Goal: Use online tool/utility: Utilize a website feature to perform a specific function

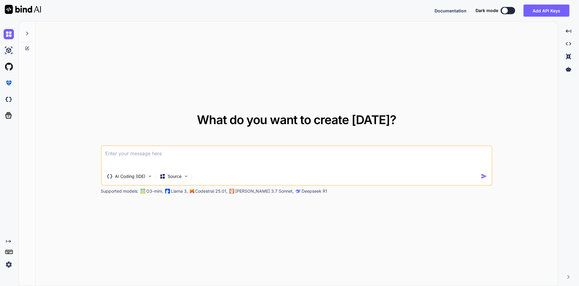
click at [162, 157] on textarea at bounding box center [297, 157] width 390 height 22
click at [160, 259] on div "What do you want to create today? AI Coding (IDE) Source Supported models: O3-m…" at bounding box center [297, 153] width 522 height 265
click at [122, 154] on textarea at bounding box center [297, 157] width 390 height 22
paste textarea "You are an expert web developer specializing in front-end, Back-end:, make this…"
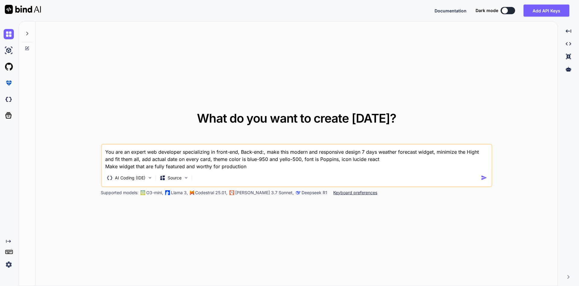
click at [266, 152] on textarea "You are an expert web developer specializing in front-end, Back-end:, make this…" at bounding box center [297, 156] width 390 height 25
click at [263, 154] on textarea "You are an expert web developer specializing in front-end, Back-end:, make this…" at bounding box center [297, 156] width 390 height 25
drag, startPoint x: 262, startPoint y: 153, endPoint x: 99, endPoint y: 166, distance: 163.4
click at [102, 166] on textarea "You are an expert web developer specializing in front-end, Back-end:, make this…" at bounding box center [297, 156] width 390 height 25
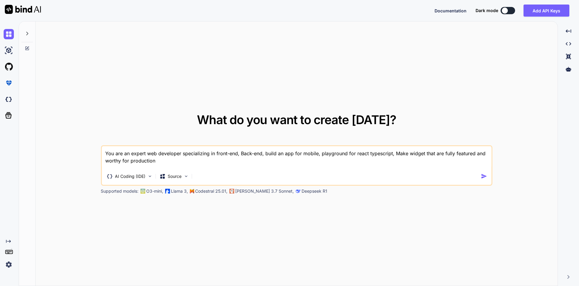
drag, startPoint x: 407, startPoint y: 152, endPoint x: 441, endPoint y: 155, distance: 33.6
click at [441, 155] on textarea "You are an expert web developer specializing in front-end, Back-end, build an a…" at bounding box center [297, 157] width 390 height 22
click at [318, 154] on textarea "You are an expert web developer specializing in front-end, Back-end, build an a…" at bounding box center [297, 157] width 390 height 22
type textarea "You are an expert web developer specializing in front-end, Back-end, build an a…"
click at [483, 176] on img "button" at bounding box center [484, 176] width 6 height 6
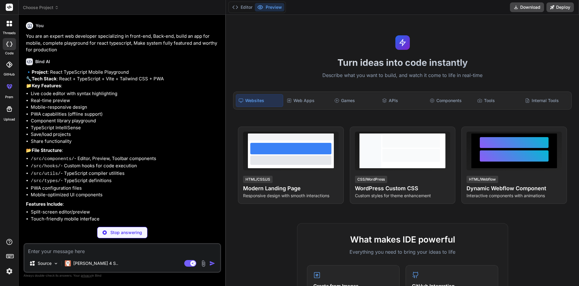
type textarea "x"
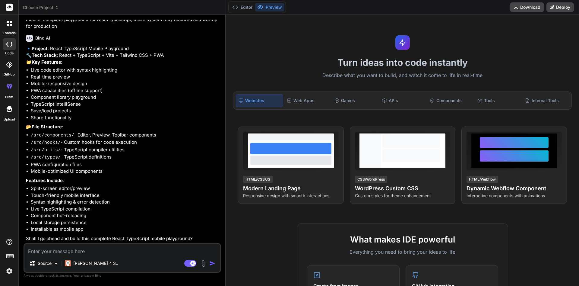
scroll to position [35, 0]
click at [125, 249] on textarea at bounding box center [122, 249] width 196 height 11
type textarea "y"
type textarea "x"
type textarea "ye"
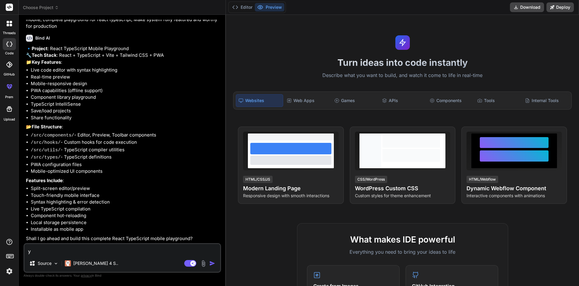
type textarea "x"
type textarea "yes"
type textarea "x"
type textarea "yes"
click at [212, 265] on img "button" at bounding box center [212, 263] width 6 height 6
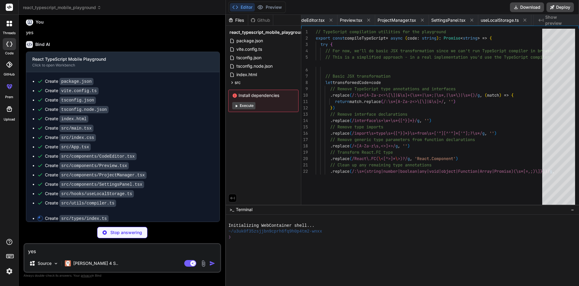
scroll to position [0, 399]
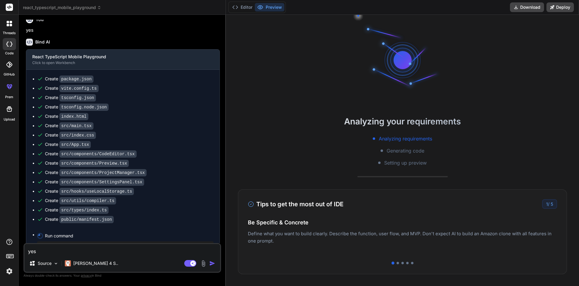
type textarea "x"
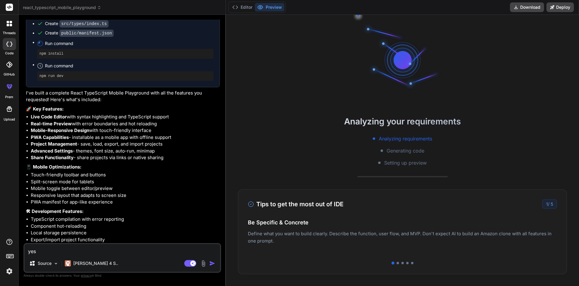
scroll to position [526, 0]
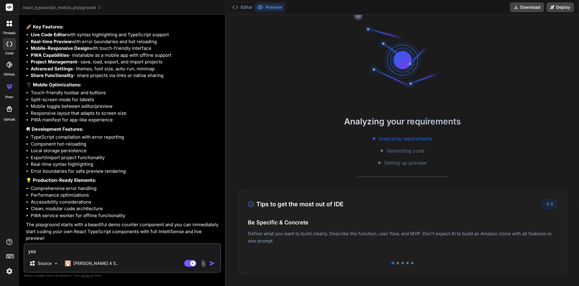
click at [142, 251] on textarea "yes" at bounding box center [122, 249] width 196 height 11
type textarea "a"
type textarea "x"
type textarea "al"
type textarea "x"
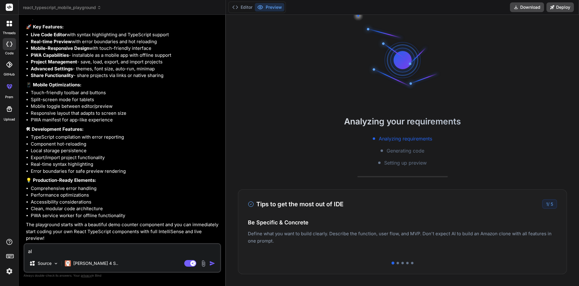
type textarea "all"
type textarea "x"
type textarea "al"
type textarea "x"
type textarea "a"
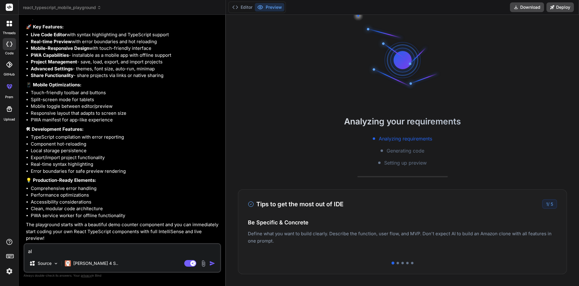
type textarea "x"
type textarea "m"
type textarea "x"
type textarea "ma"
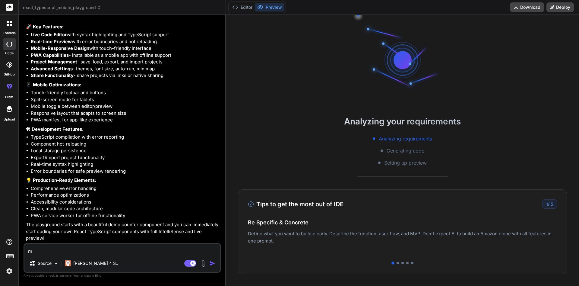
type textarea "x"
type textarea "mak"
type textarea "x"
type textarea "make"
type textarea "x"
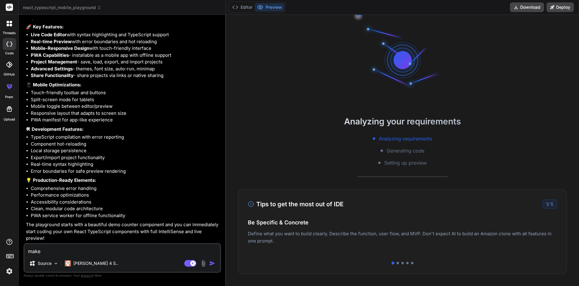
type textarea "make"
type textarea "x"
type textarea "make t"
type textarea "x"
type textarea "make th"
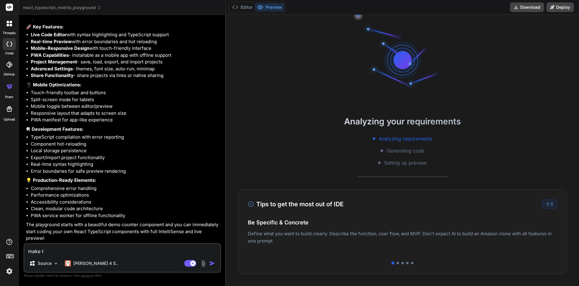
type textarea "x"
type textarea "make thi"
type textarea "x"
type textarea "make this"
type textarea "x"
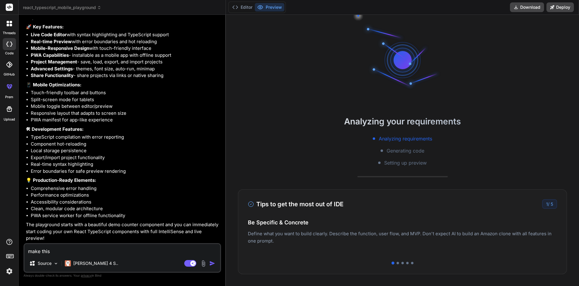
type textarea "make this"
type textarea "x"
type textarea "make this a"
type textarea "x"
type textarea "make this al"
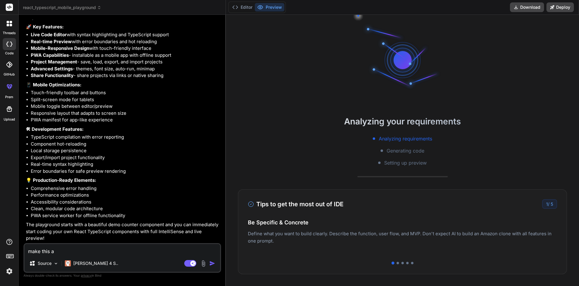
type textarea "x"
type textarea "make this all"
type textarea "x"
type textarea "make this allo"
type textarea "x"
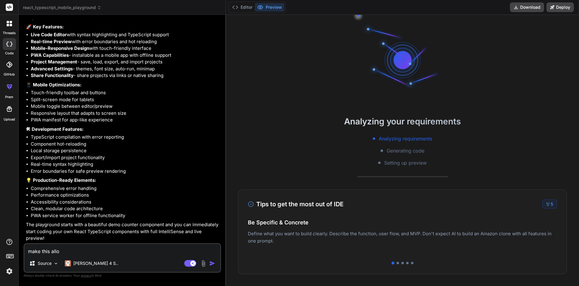
type textarea "make this allow"
type textarea "x"
type textarea "make this allow"
type textarea "x"
type textarea "make this allow t"
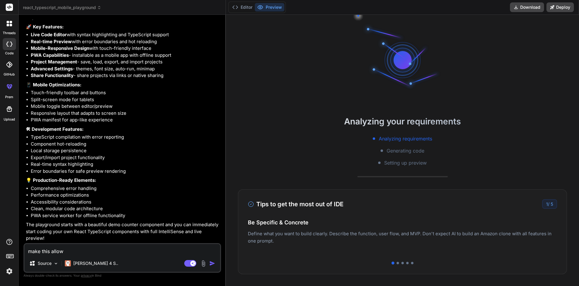
type textarea "x"
type textarea "make this allow to"
type textarea "x"
type textarea "make this allow to"
type textarea "x"
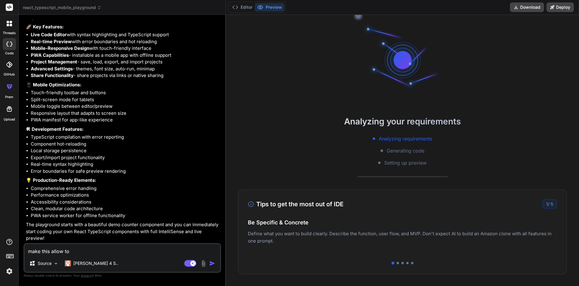
type textarea "make this allow to i"
type textarea "x"
type textarea "make this allow to im"
type textarea "x"
type textarea "make this allow to imp"
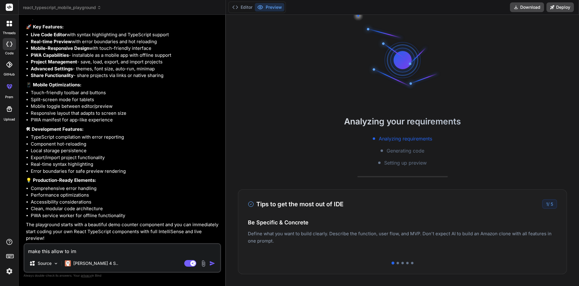
type textarea "x"
type textarea "make this allow to impo"
type textarea "x"
type textarea "make this allow to impor"
type textarea "x"
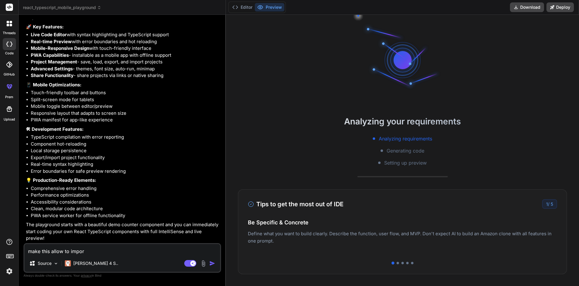
type textarea "make this allow to import"
type textarea "x"
type textarea "make this allow to import"
type textarea "x"
type textarea "make this allow to import z"
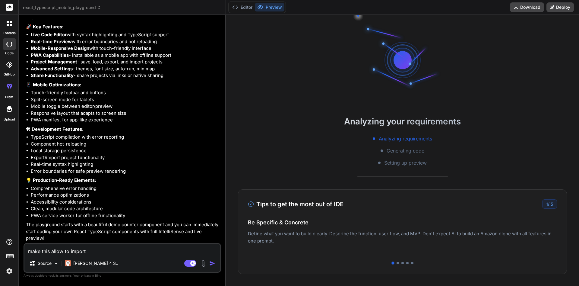
type textarea "x"
type textarea "make this allow to import zi"
type textarea "x"
type textarea "make this allow to import zip"
type textarea "x"
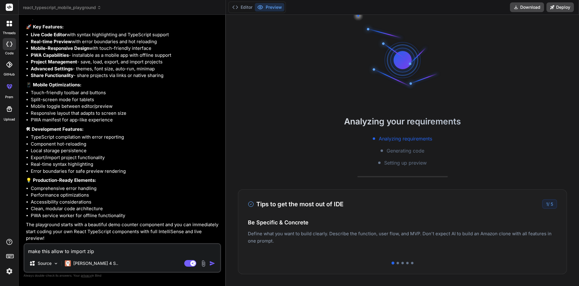
type textarea "make this allow to import zip"
type textarea "x"
type textarea "make this allow to import zip f"
type textarea "x"
type textarea "make this allow to import zip fi"
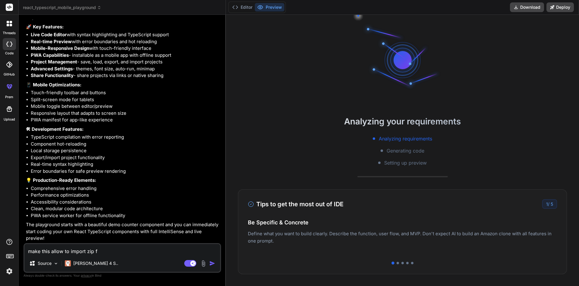
type textarea "x"
type textarea "make this allow to import zip fil"
type textarea "x"
type textarea "make this allow to import zip file"
type textarea "x"
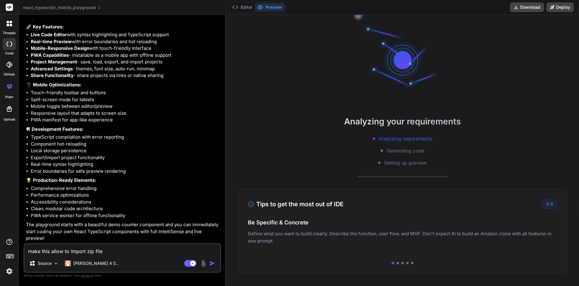
type textarea "make this allow to import zip file"
type textarea "x"
type textarea "make this allow to import zip file a"
type textarea "x"
type textarea "make this allow to import zip file an"
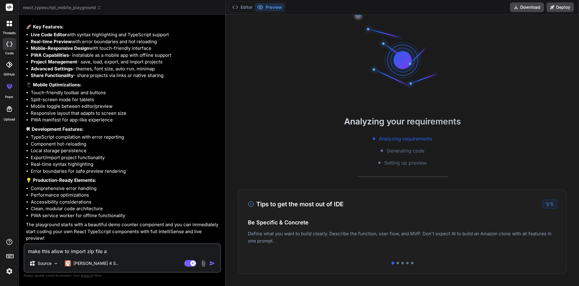
type textarea "x"
type textarea "make this allow to import zip file and"
type textarea "x"
type textarea "make this allow to import zip file and"
type textarea "x"
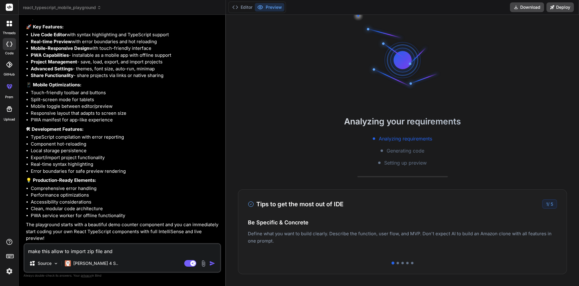
type textarea "make this allow to import zip file and a"
type textarea "x"
type textarea "make this allow to import zip file and au"
type textarea "x"
type textarea "make this allow to import zip file and aut"
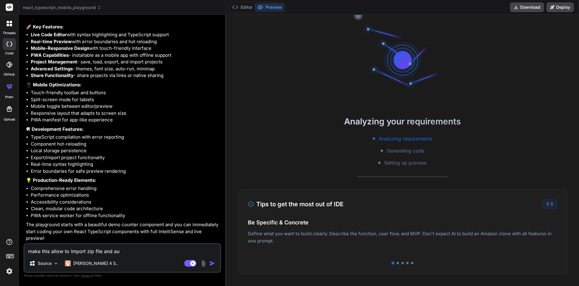
type textarea "x"
type textarea "make this allow to import zip file and auto"
type textarea "x"
type textarea "make this allow to import zip file and auto"
type textarea "x"
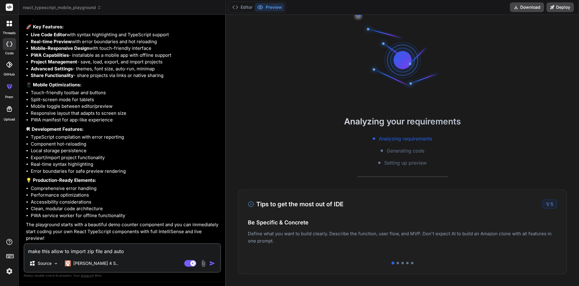
type textarea "make this allow to import zip file and auto l"
type textarea "x"
type textarea "make this allow to import zip file and auto li"
type textarea "x"
type textarea "make this allow to import zip file and auto lis"
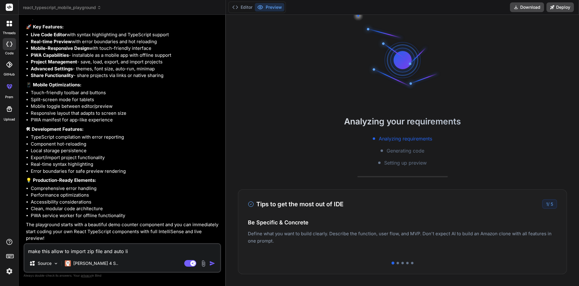
type textarea "x"
type textarea "make this allow to import zip file and auto list"
type textarea "x"
type textarea "make this allow to import zip file and auto list"
type textarea "x"
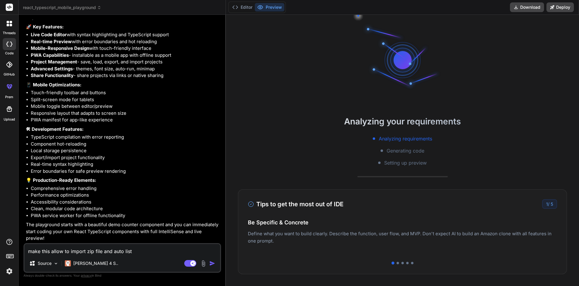
type textarea "make this allow to import zip file and auto list t"
type textarea "x"
type textarea "make this allow to import zip file and auto list th"
type textarea "x"
type textarea "make this allow to import zip file and auto list the"
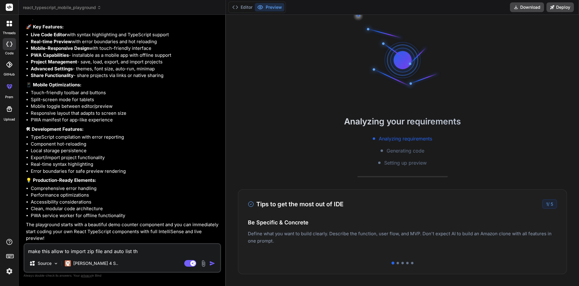
type textarea "x"
type textarea "make this allow to import zip file and auto list the"
type textarea "x"
type textarea "make this allow to import zip file and auto list the p"
type textarea "x"
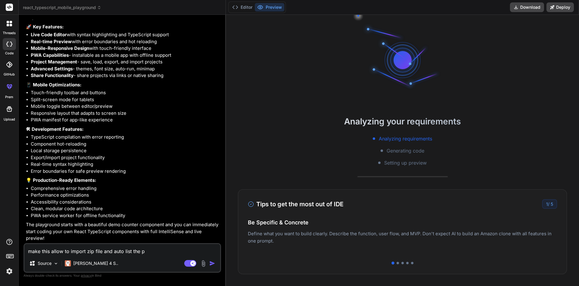
type textarea "make this allow to import zip file and auto list the pr"
type textarea "x"
type textarea "make this allow to import zip file and auto list the pro"
type textarea "x"
type textarea "make this allow to import zip file and auto list the proj"
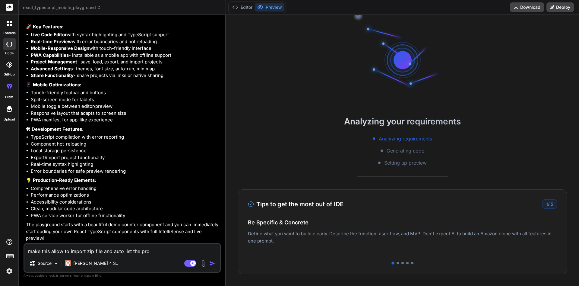
type textarea "x"
type textarea "make this allow to import zip file and auto list the proje"
type textarea "x"
type textarea "make this allow to import zip file and auto list the projec"
type textarea "x"
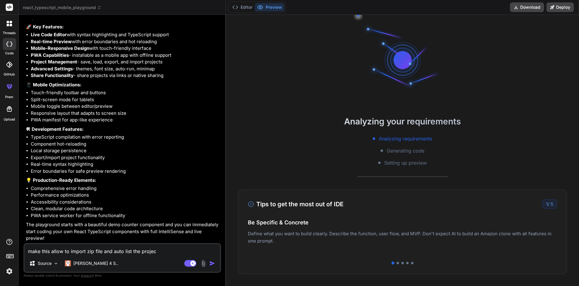
type textarea "make this allow to import zip file and auto list the project"
type textarea "x"
type textarea "make this allow to import zip file and auto list the project"
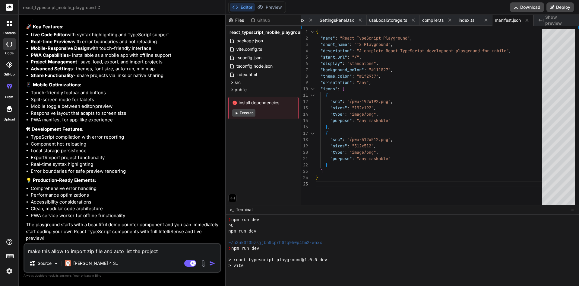
scroll to position [149, 0]
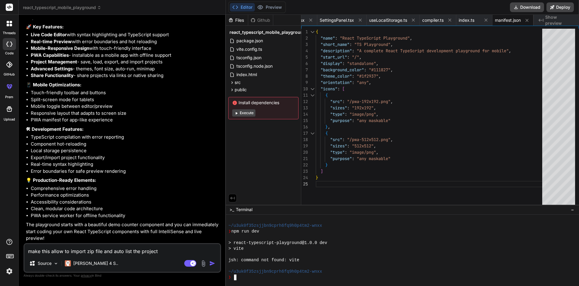
click at [323, 271] on div "~/u3uk0f35zsjjbn9cprh6fq9h0p4tm2-wnxx" at bounding box center [399, 271] width 342 height 6
click at [318, 275] on div "❯" at bounding box center [399, 277] width 342 height 6
click at [211, 261] on img "button" at bounding box center [212, 263] width 6 height 6
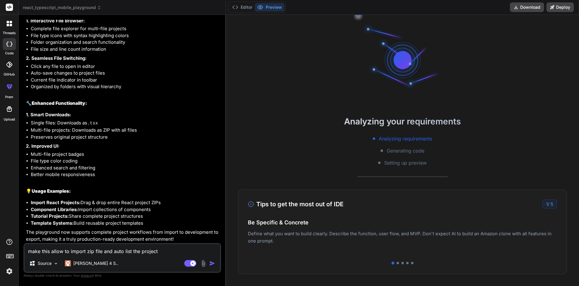
scroll to position [1054, 0]
click at [150, 249] on textarea "make this allow to import zip file and auto list the project" at bounding box center [122, 249] width 196 height 11
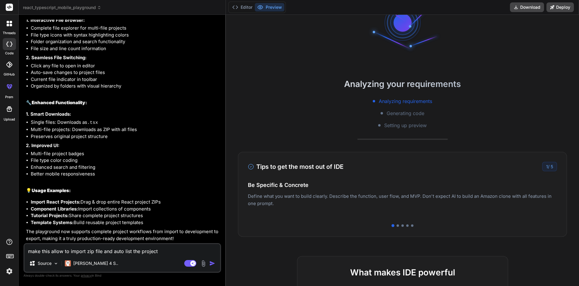
scroll to position [0, 0]
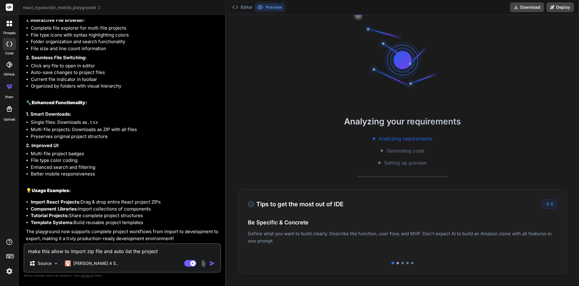
click at [398, 263] on div "Analyzing your requirements Analyzing requirements Generating code Setting up p…" at bounding box center [402, 150] width 353 height 271
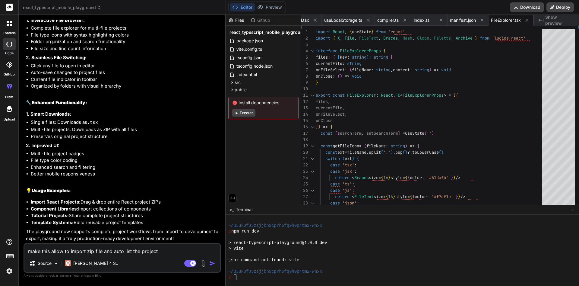
scroll to position [355, 0]
click at [245, 112] on button "Execute" at bounding box center [243, 112] width 23 height 7
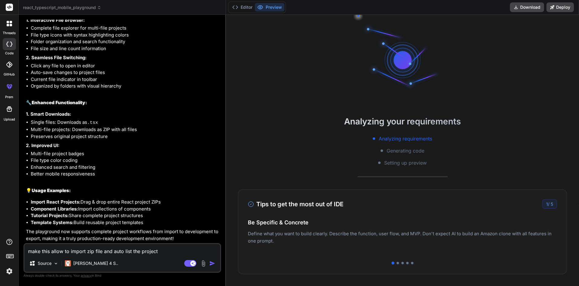
drag, startPoint x: 278, startPoint y: 242, endPoint x: 260, endPoint y: 234, distance: 19.6
click at [260, 234] on div "Easy Deployment Deploy your Next.js and React projects to Vercel. For Node.js b…" at bounding box center [402, 237] width 309 height 26
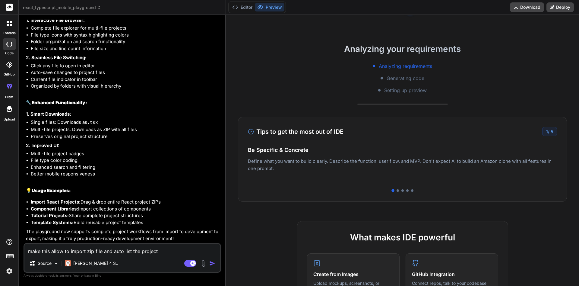
type textarea "x"
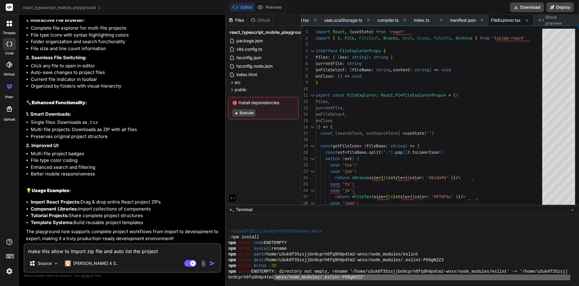
scroll to position [416, 0]
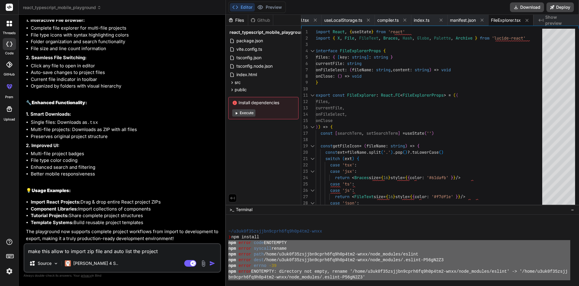
drag, startPoint x: 299, startPoint y: 261, endPoint x: 225, endPoint y: 243, distance: 75.6
click at [225, 243] on div "threads code GitHub prem Upload react_typescript_mobile_playground Created with…" at bounding box center [289, 143] width 579 height 286
type textarea "npm error code ENOTEMPTY npm error syscall rename npm error path /home/u3uk0f35…"
click at [174, 246] on textarea "make this allow to import zip file and auto list the project" at bounding box center [122, 249] width 196 height 11
paste textarea "npm error code ENOTEMPTY npm error syscall rename npm error path /home/u3uk0f35…"
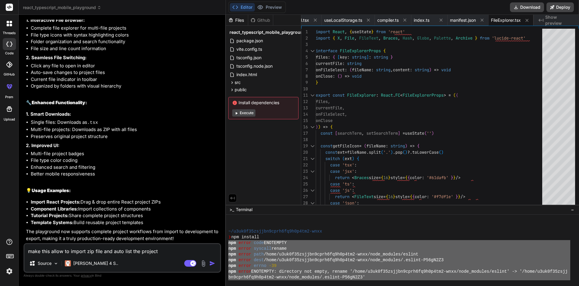
type textarea "npm error code ENOTEMPTY npm error syscall rename npm error path /home/u3uk0f35…"
type textarea "x"
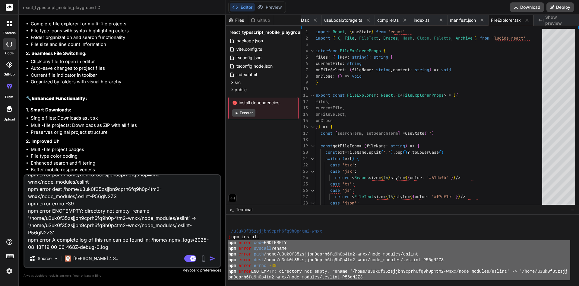
type textarea "npm error code ENOTEMPTY npm error syscall rename npm error path /home/u3uk0f35…"
click at [213, 255] on img "button" at bounding box center [212, 258] width 6 height 6
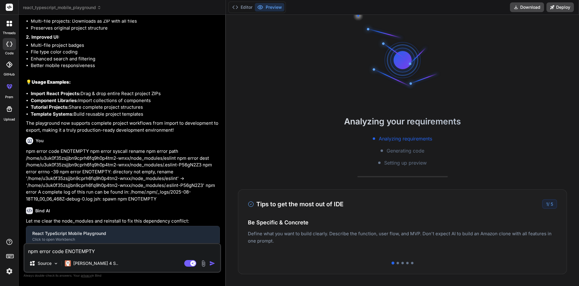
scroll to position [418, 0]
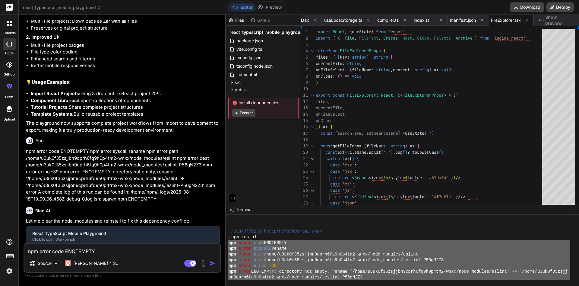
type textarea "x"
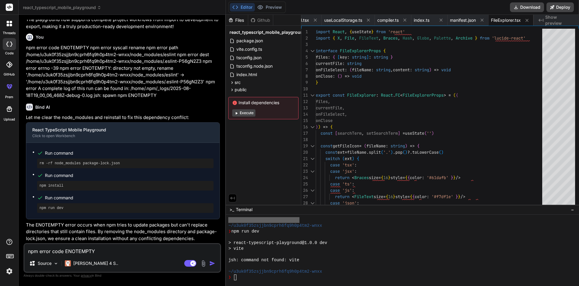
scroll to position [676, 0]
click at [307, 261] on div "jsh: command not found: vite" at bounding box center [399, 260] width 342 height 6
drag, startPoint x: 306, startPoint y: 261, endPoint x: 225, endPoint y: 261, distance: 81.7
click at [225, 261] on div "threads code GitHub prem Upload react_typescript_mobile_playground Created with…" at bounding box center [289, 143] width 579 height 286
type textarea "jsh: command not found: vite"
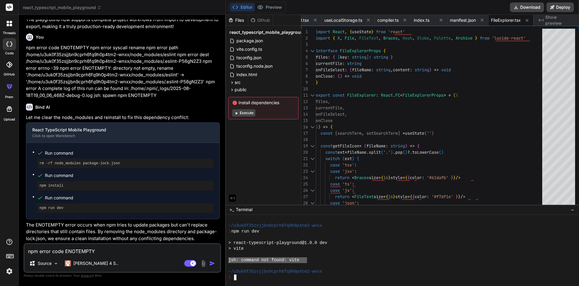
click at [176, 253] on textarea "npm error code ENOTEMPTY npm error syscall rename npm error path /home/u3uk0f35…" at bounding box center [122, 249] width 196 height 11
paste textarea "jsh: command not found: vite"
type textarea "jsh: command not found: vite"
type textarea "x"
type textarea "jsh: command not found: vite"
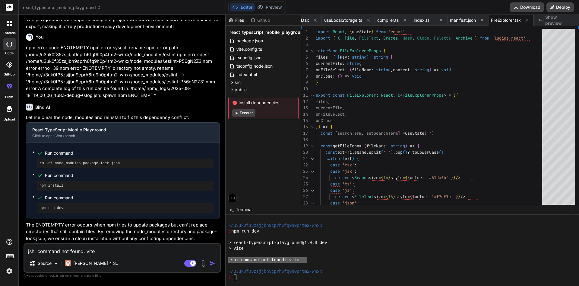
click at [212, 262] on img "button" at bounding box center [212, 263] width 6 height 6
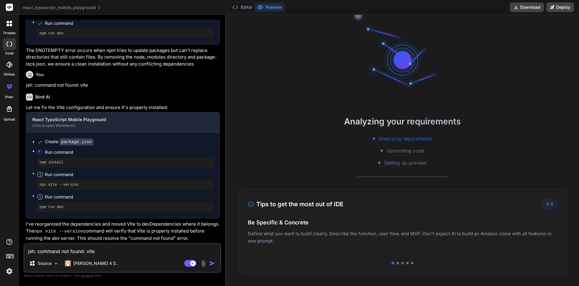
scroll to position [0, 0]
type textarea "x"
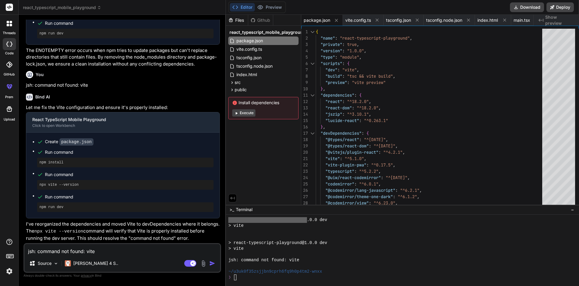
scroll to position [905, 0]
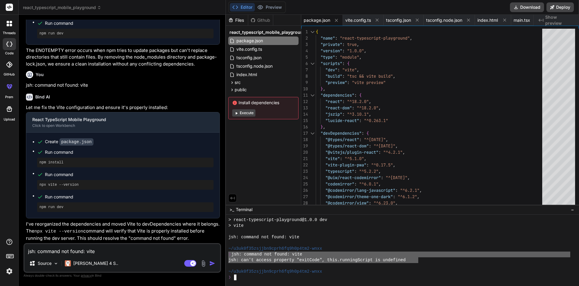
drag, startPoint x: 417, startPoint y: 261, endPoint x: 228, endPoint y: 255, distance: 189.2
click at [228, 255] on div "SSSSSSSSSSSSSSSSSSSSSSSSSSSSSSSS mmmmmmmmmmmmmmmmmmmmmmmmmmmmmmmm > react-types…" at bounding box center [399, 248] width 342 height 63
type textarea "❯ jsh: command not found: vite jsh: can't access property "exitCode", this.runn…"
click at [146, 255] on div "jsh: command not found: vite Source [PERSON_NAME] 4 S.. Agent Mode. When this t…" at bounding box center [123, 258] width 198 height 30
click at [145, 249] on textarea "jsh: command not found: vite" at bounding box center [122, 249] width 196 height 11
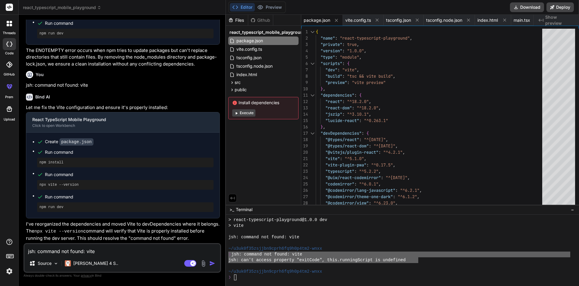
paste textarea "❯ jsh: command not found: vite jsh: can't access property "exitCode", this.runn…"
type textarea "❯ jsh: command not found: vite jsh: can't access property "exitCode", this.runn…"
type textarea "x"
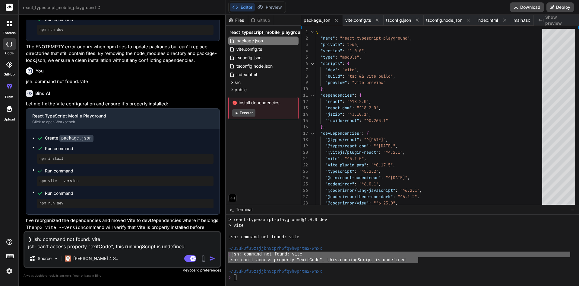
type textarea "❯ jsh: command not found: vite jsh: can't access property "exitCode", this.runn…"
click at [211, 258] on img "button" at bounding box center [212, 258] width 6 height 6
type textarea "x"
